Goal: Task Accomplishment & Management: Manage account settings

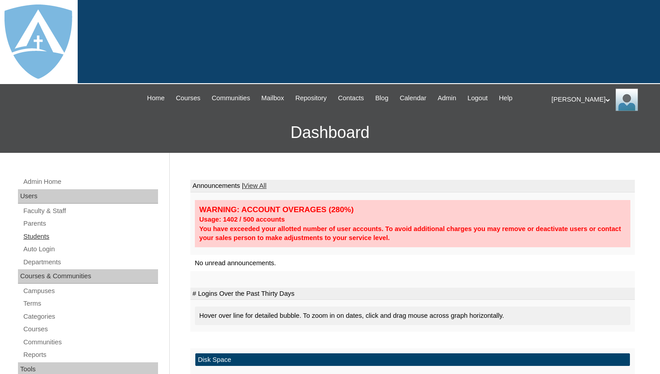
click at [37, 234] on link "Students" at bounding box center [90, 236] width 136 height 11
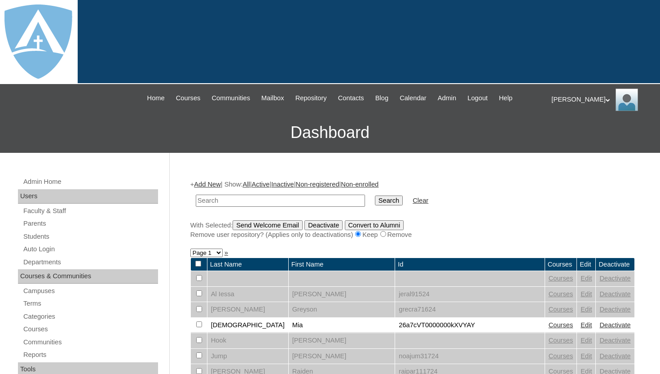
click at [243, 199] on input "text" at bounding box center [280, 200] width 169 height 12
type input "Eslie Cary"
click at [375, 198] on input "Search" at bounding box center [389, 200] width 28 height 10
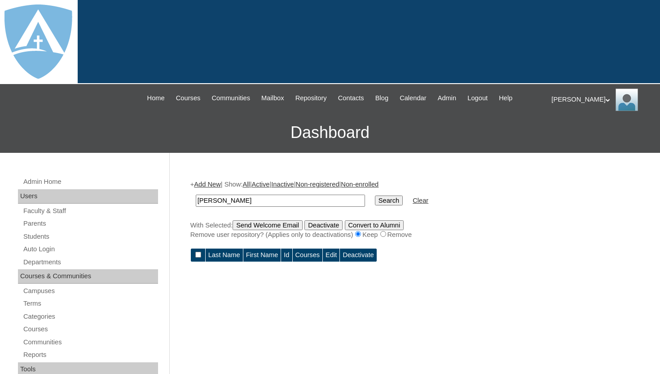
click at [217, 202] on input "Eslie Cary" at bounding box center [280, 200] width 169 height 12
drag, startPoint x: 217, startPoint y: 202, endPoint x: 234, endPoint y: 201, distance: 18.0
click at [235, 202] on input "Eslie Cary" at bounding box center [280, 200] width 169 height 12
type input "Eslie"
click at [371, 200] on td "Search" at bounding box center [389, 200] width 37 height 21
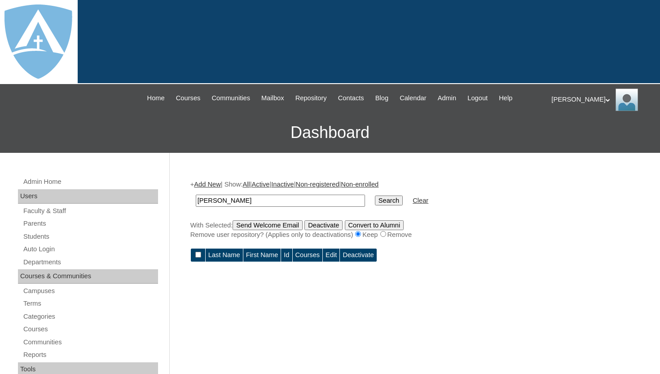
click at [376, 200] on input "Search" at bounding box center [389, 200] width 28 height 10
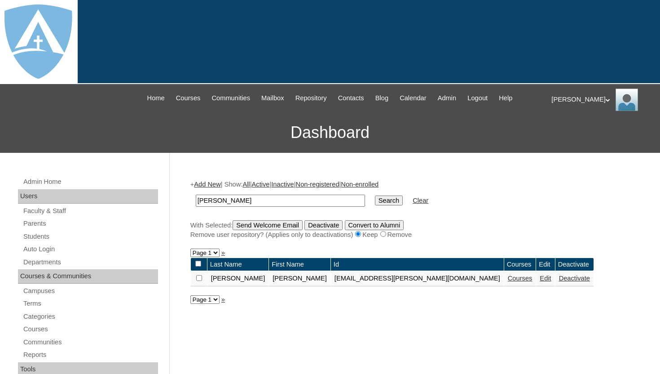
click at [508, 280] on link "Courses" at bounding box center [520, 277] width 25 height 7
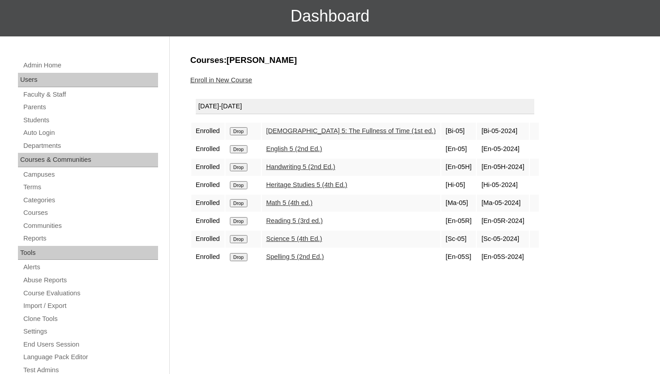
scroll to position [126, 0]
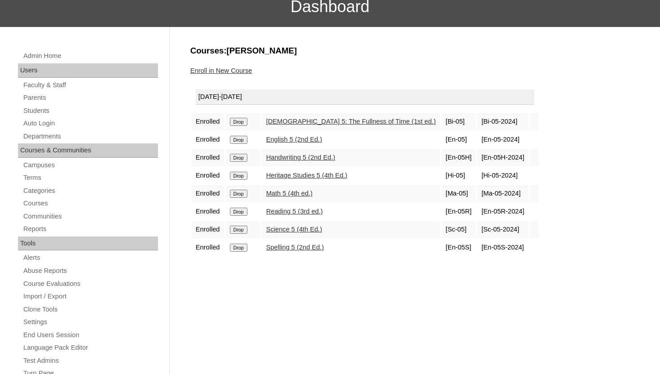
click at [248, 126] on input "Drop" at bounding box center [239, 122] width 18 height 8
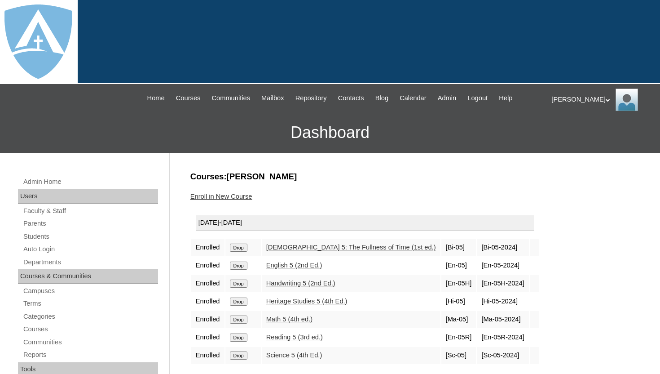
click at [237, 248] on input "Drop" at bounding box center [239, 247] width 18 height 8
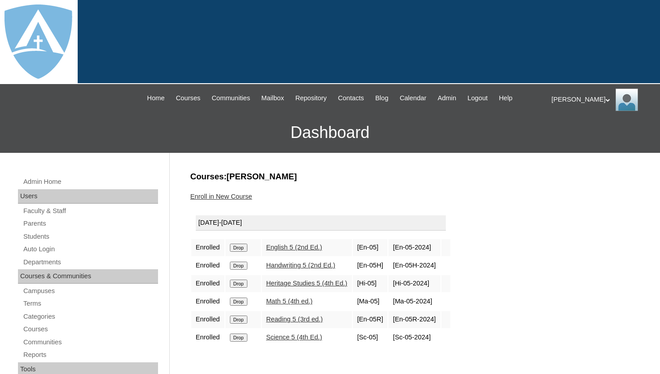
click at [241, 249] on input "Drop" at bounding box center [239, 247] width 18 height 8
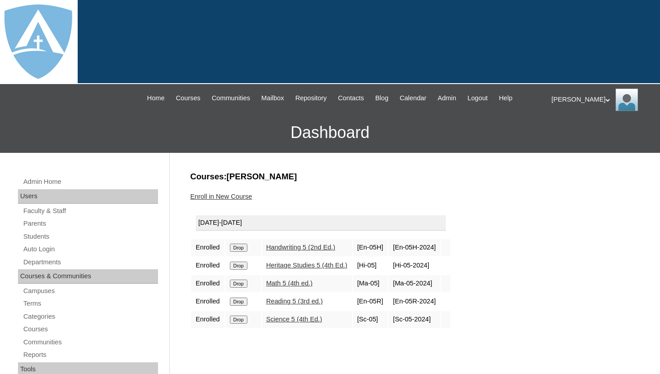
click at [242, 243] on input "Drop" at bounding box center [239, 247] width 18 height 8
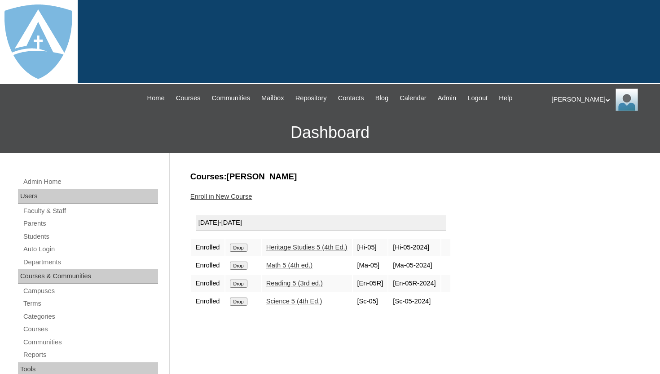
click at [235, 247] on input "Drop" at bounding box center [239, 247] width 18 height 8
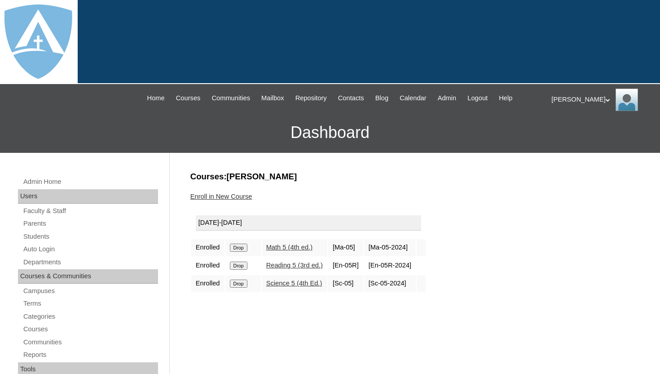
click at [239, 247] on input "Drop" at bounding box center [239, 247] width 18 height 8
click at [240, 248] on input "Drop" at bounding box center [239, 247] width 18 height 8
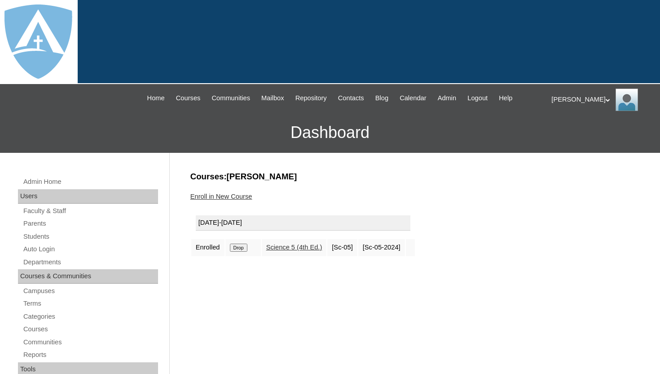
click at [239, 246] on input "Drop" at bounding box center [239, 247] width 18 height 8
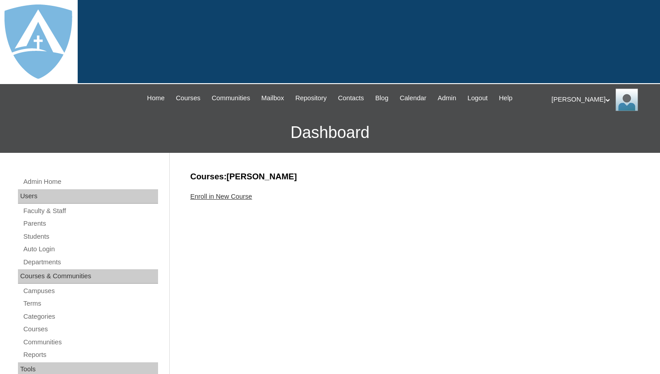
click at [233, 197] on link "Enroll in New Course" at bounding box center [221, 196] width 62 height 7
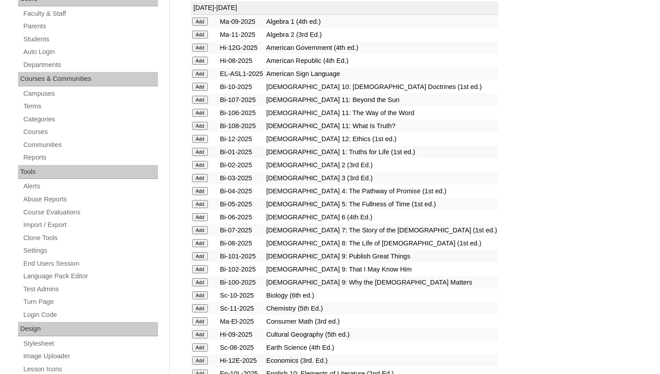
scroll to position [198, 0]
click at [200, 25] on input "Add" at bounding box center [200, 21] width 16 height 8
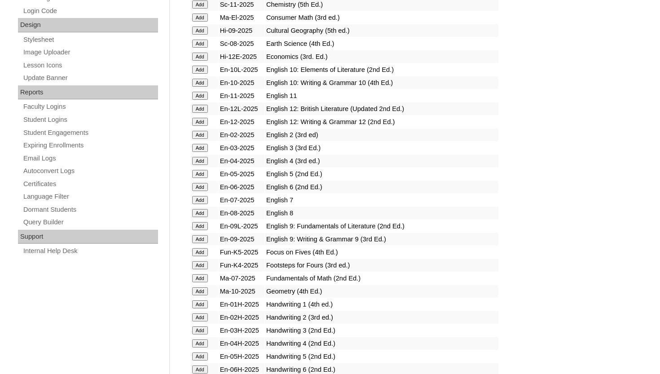
scroll to position [503, 0]
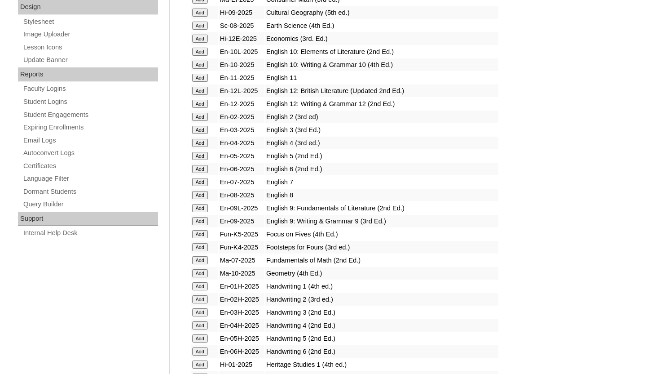
scroll to position [521, 0]
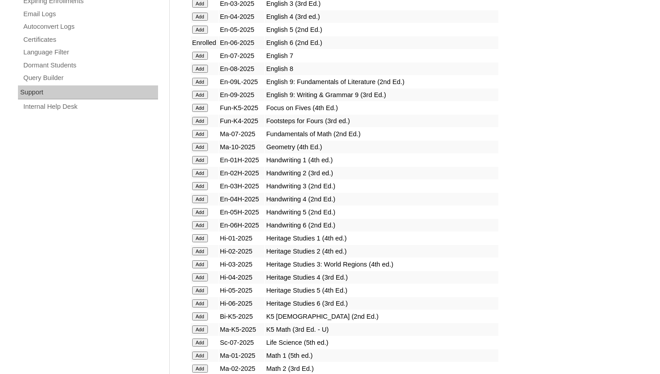
scroll to position [647, 0]
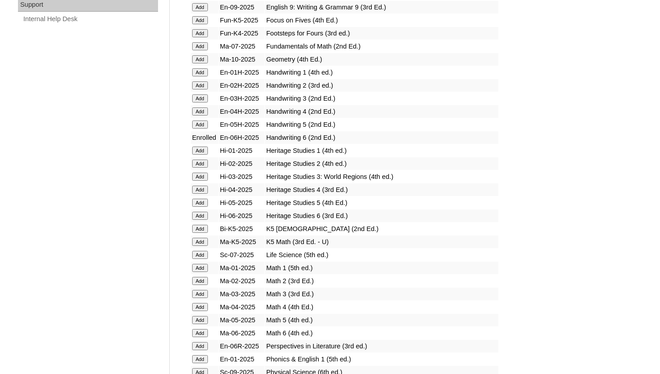
scroll to position [737, 0]
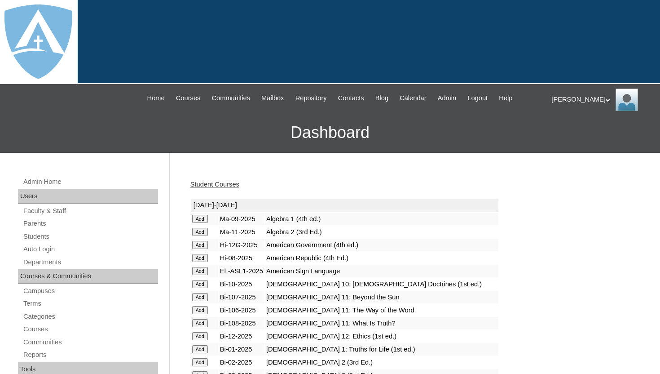
click at [194, 211] on td "[DATE]-[DATE]" at bounding box center [345, 205] width 308 height 13
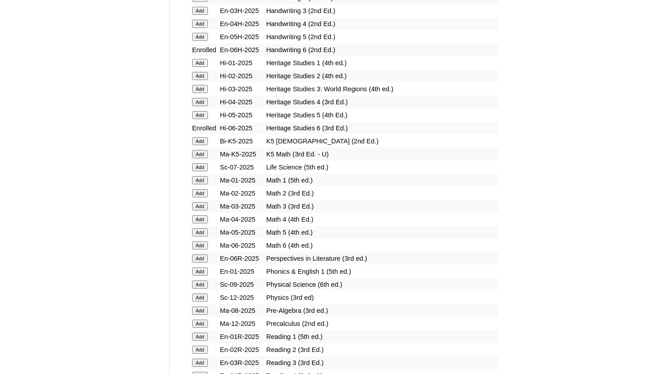
scroll to position [827, 0]
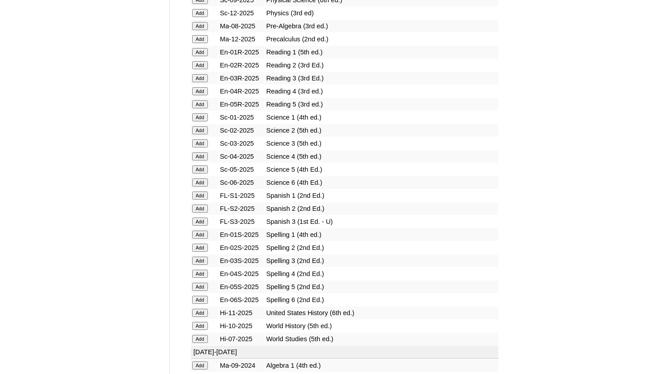
scroll to position [1103, 0]
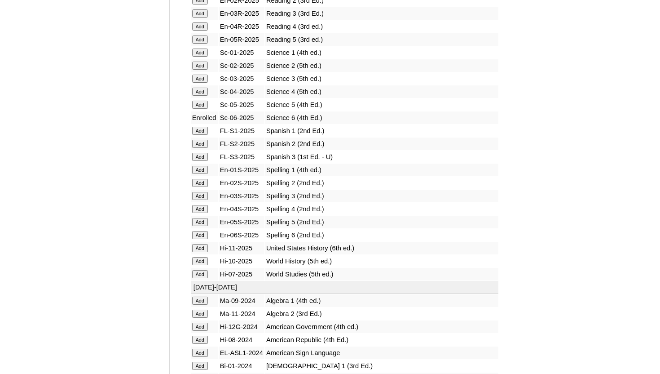
scroll to position [1176, 0]
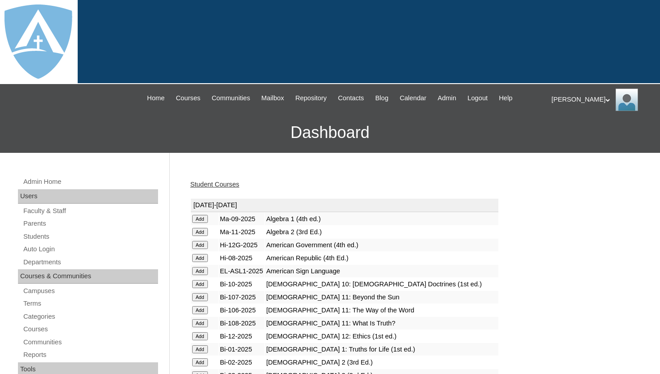
click at [420, 181] on div "Student Courses" at bounding box center [412, 184] width 445 height 9
click at [221, 182] on link "Student Courses" at bounding box center [214, 184] width 49 height 7
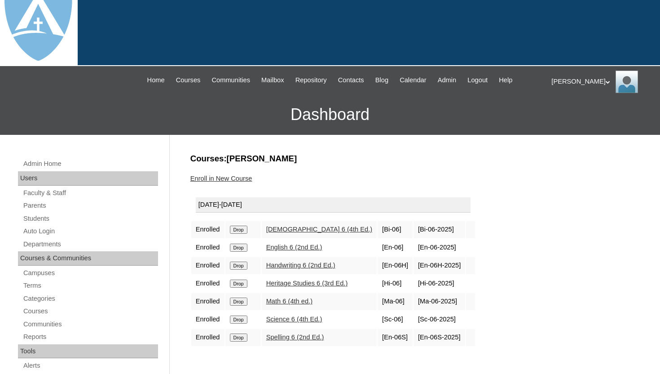
scroll to position [36, 0]
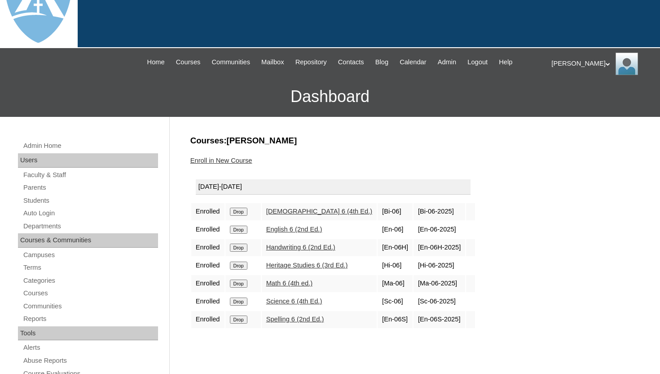
click at [246, 160] on link "Enroll in New Course" at bounding box center [221, 160] width 62 height 7
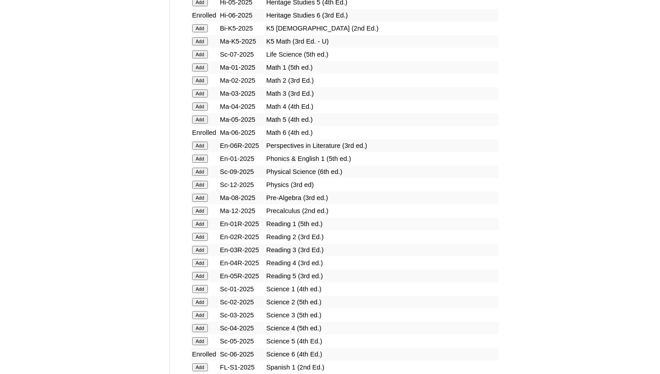
scroll to position [934, 0]
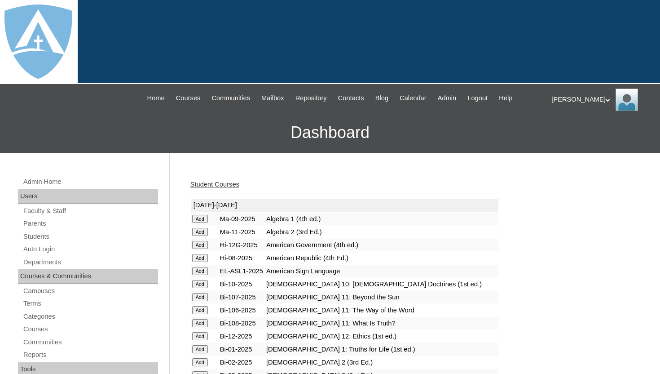
click at [239, 182] on link "Student Courses" at bounding box center [214, 184] width 49 height 7
